Goal: Transaction & Acquisition: Purchase product/service

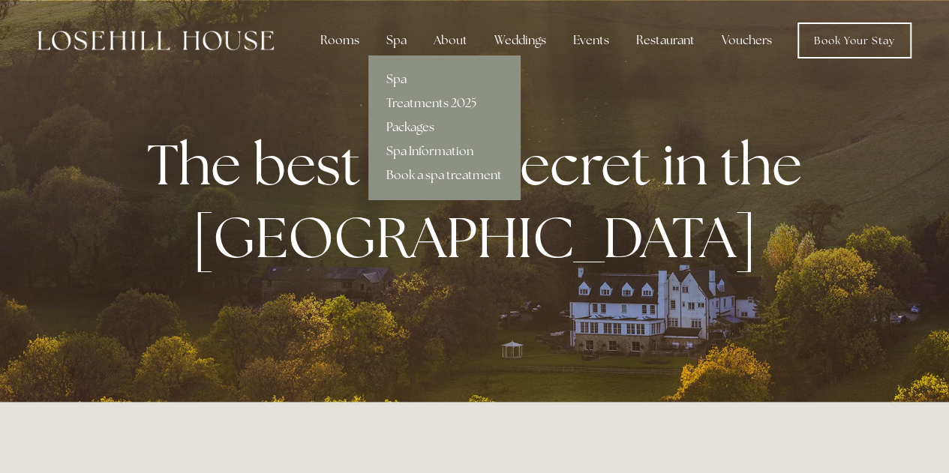
click at [410, 123] on link "Packages" at bounding box center [444, 128] width 152 height 24
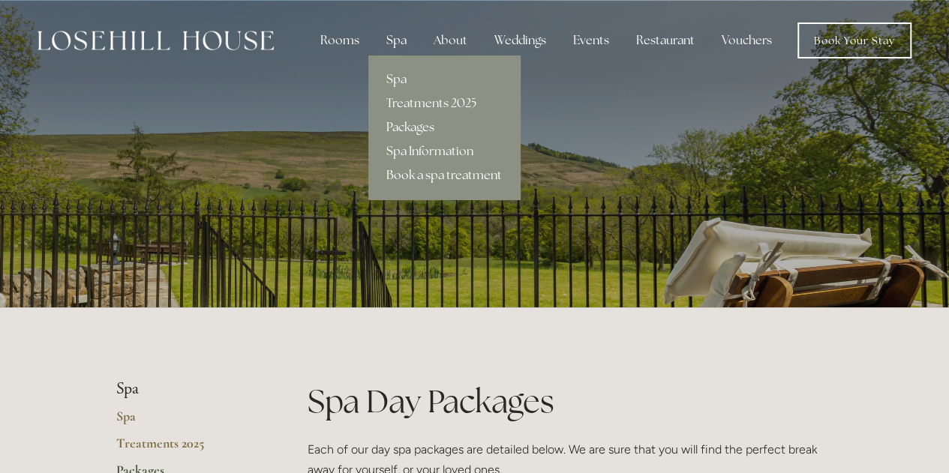
click at [428, 176] on link "Book a spa treatment" at bounding box center [444, 176] width 152 height 24
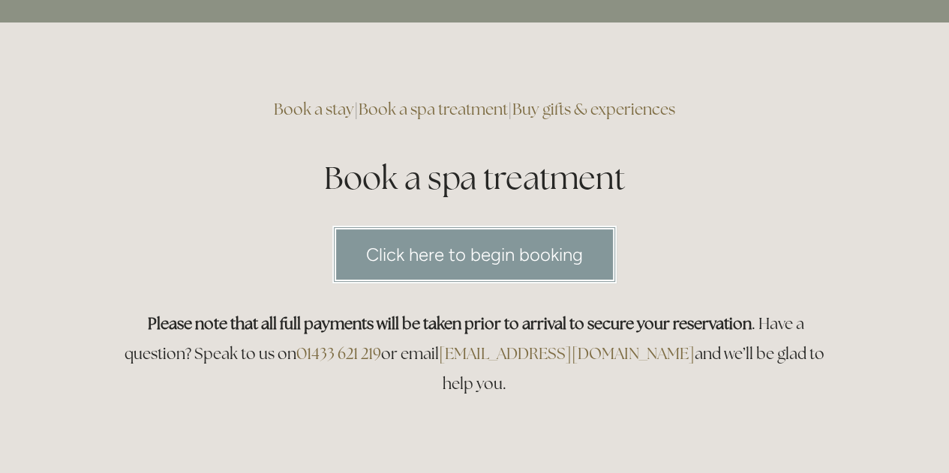
scroll to position [75, 0]
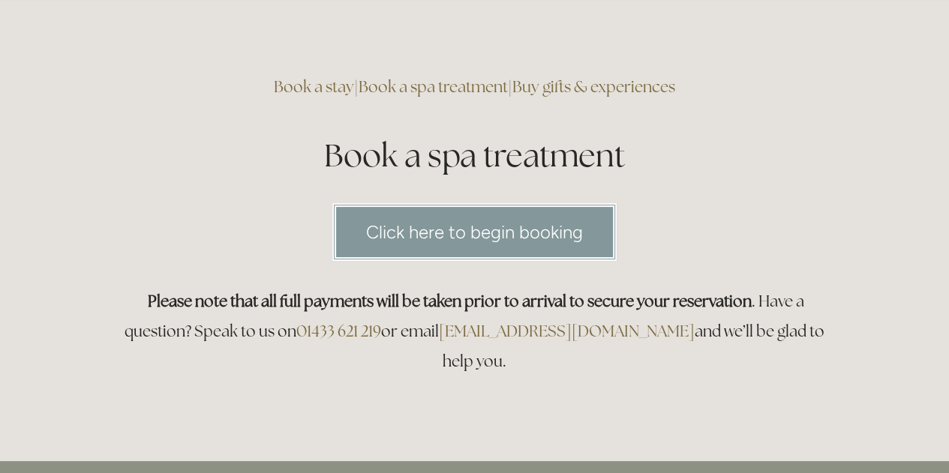
click at [525, 235] on link "Click here to begin booking" at bounding box center [474, 232] width 284 height 58
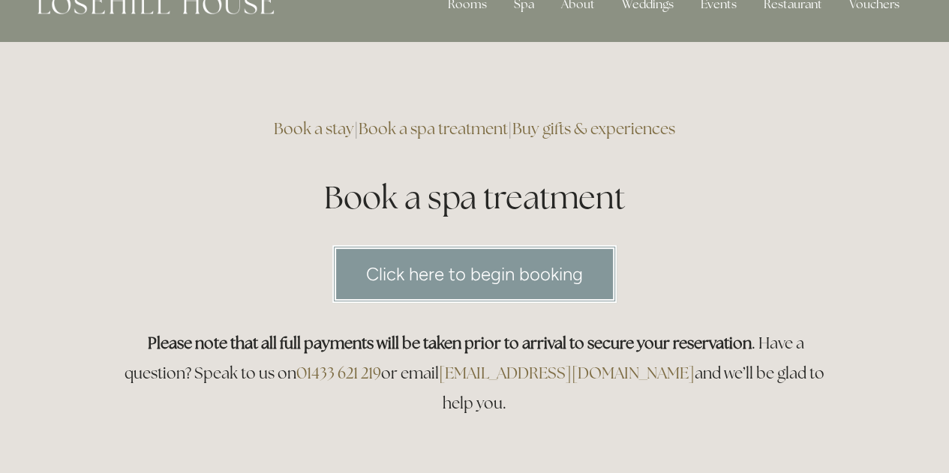
scroll to position [0, 0]
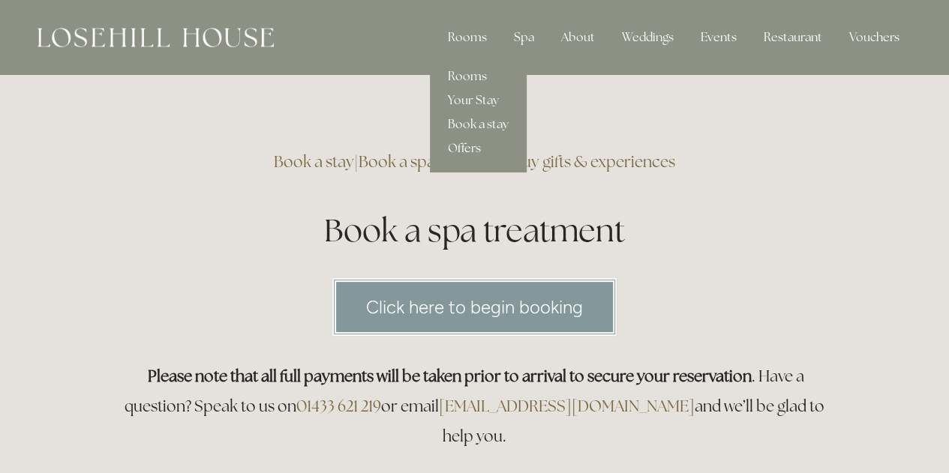
click at [461, 146] on link "Offers" at bounding box center [478, 149] width 97 height 24
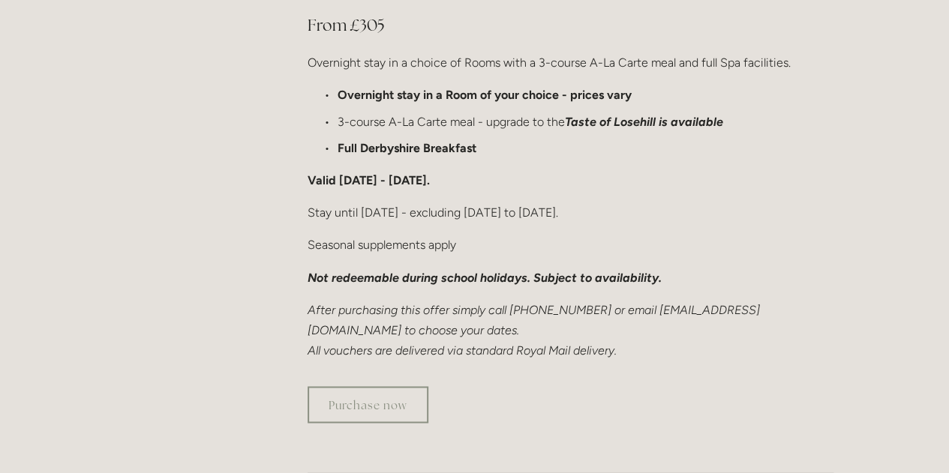
scroll to position [1125, 0]
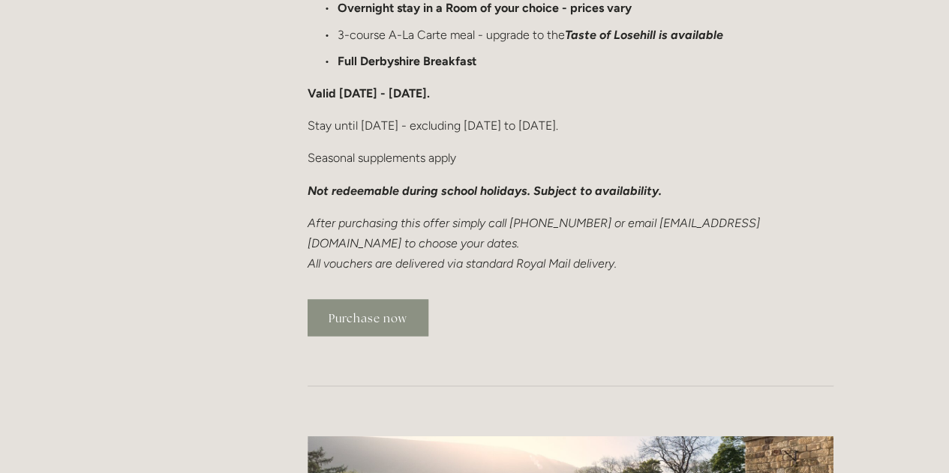
click at [359, 299] on link "Purchase now" at bounding box center [368, 317] width 121 height 37
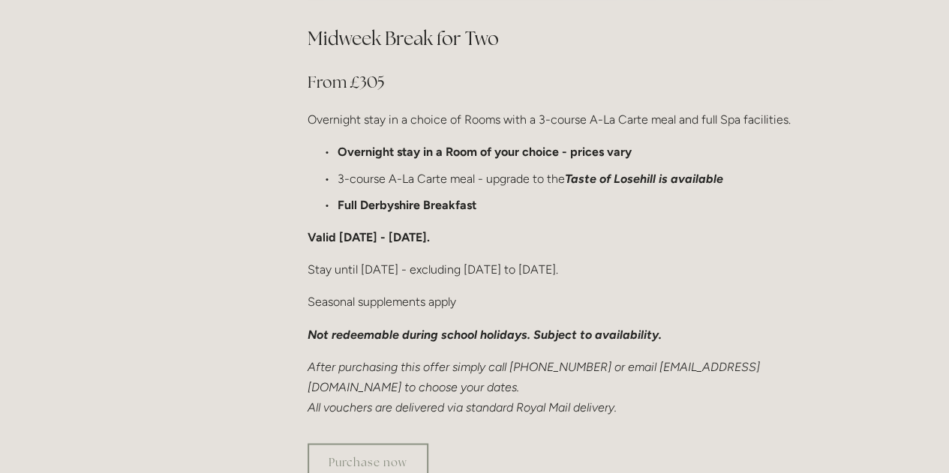
scroll to position [975, 0]
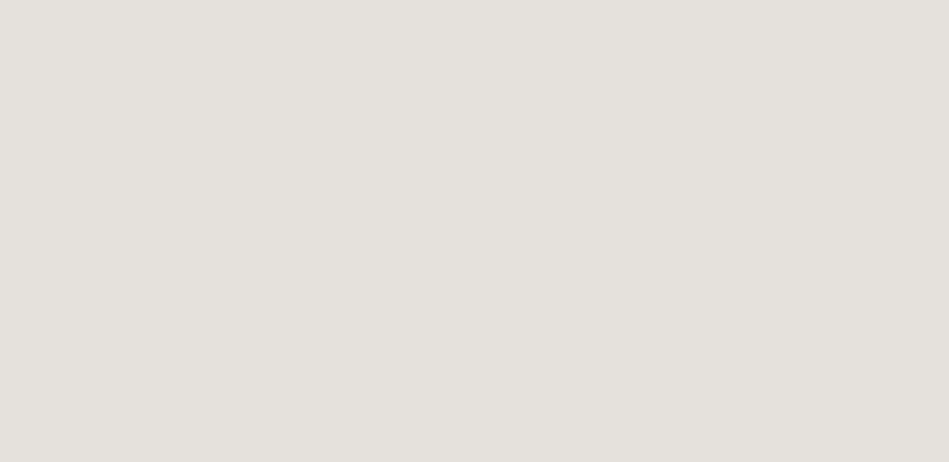
scroll to position [750, 0]
